Goal: Transaction & Acquisition: Obtain resource

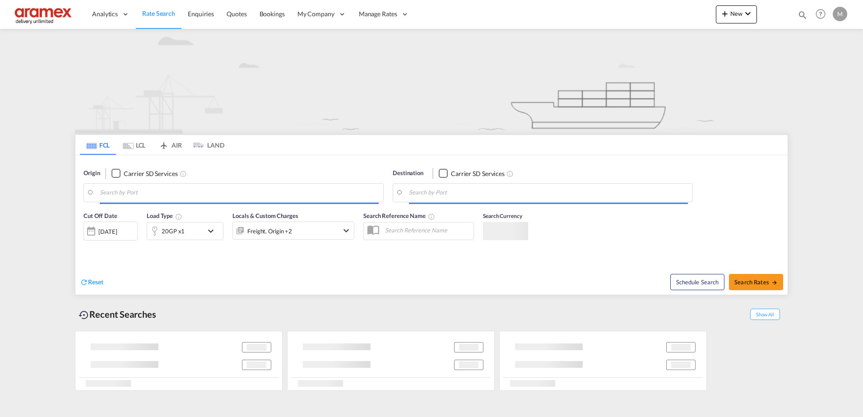
type input "[GEOGRAPHIC_DATA], NLRTM"
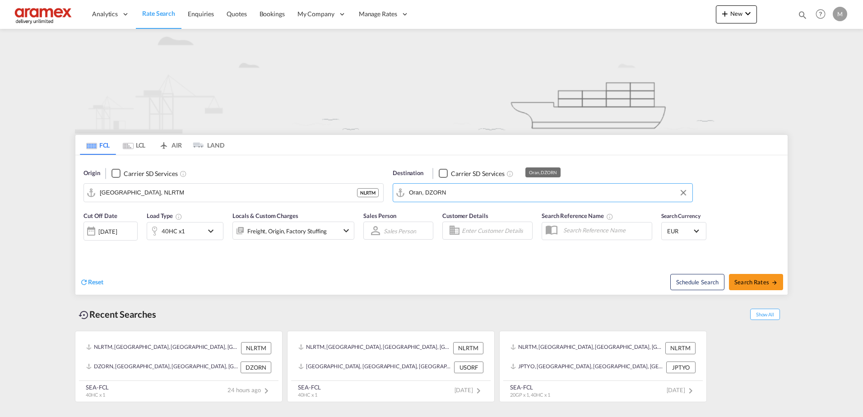
click at [459, 193] on input "Oran, DZORN" at bounding box center [548, 193] width 279 height 14
drag, startPoint x: 433, startPoint y: 190, endPoint x: 386, endPoint y: 190, distance: 46.9
click at [419, 193] on input "[PERSON_NAME]" at bounding box center [548, 193] width 279 height 14
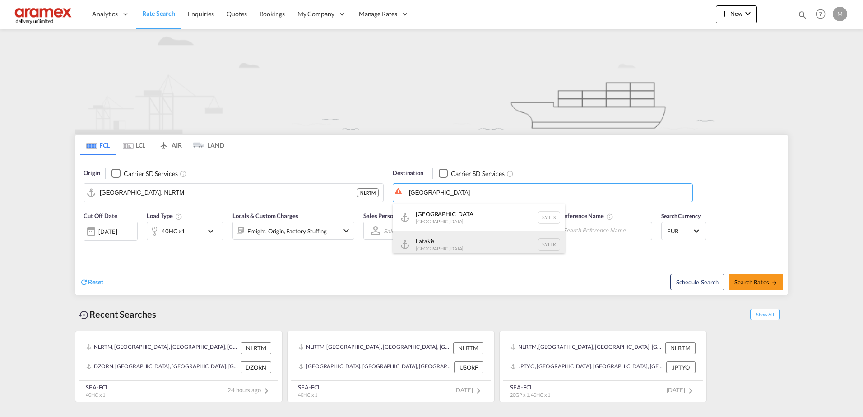
scroll to position [5, 0]
click at [466, 242] on div "Latakia [GEOGRAPHIC_DATA] SYLTK" at bounding box center [479, 239] width 172 height 27
type input "Latakia, SYLTK"
click at [182, 270] on div "Reset" at bounding box center [257, 275] width 354 height 25
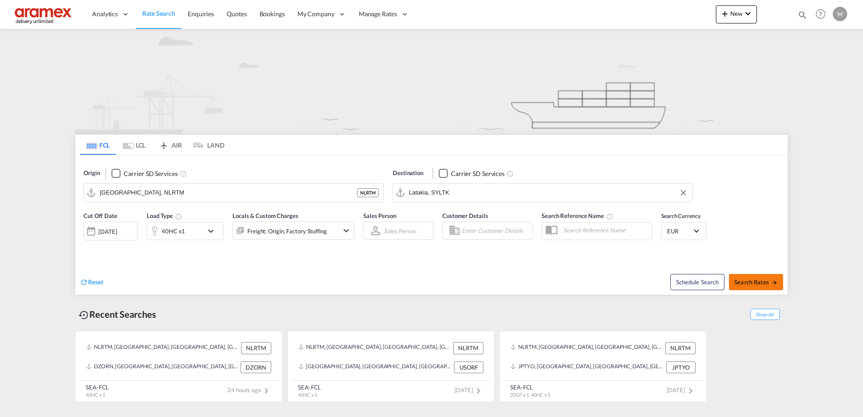
click at [760, 281] on span "Search Rates" at bounding box center [755, 282] width 43 height 7
type input "NLRTM to SYLTK / [DATE]"
